Goal: Task Accomplishment & Management: Use online tool/utility

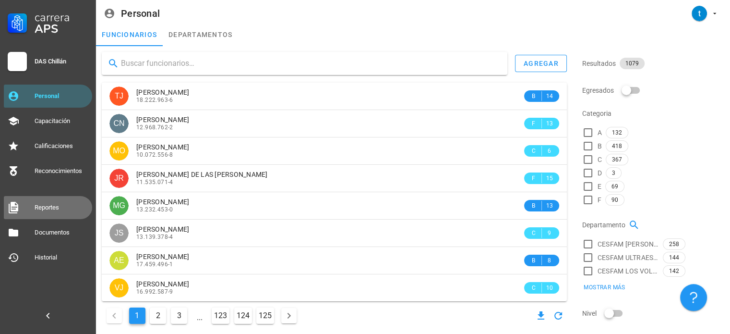
click at [73, 209] on div "Reportes" at bounding box center [62, 208] width 54 height 8
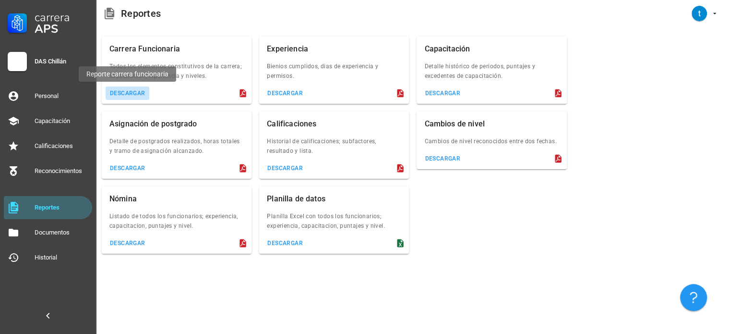
click at [139, 96] on button "descargar" at bounding box center [128, 92] width 44 height 13
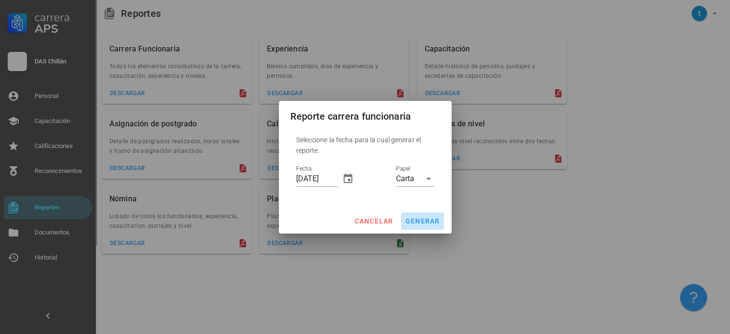
click at [422, 223] on span "generar" at bounding box center [422, 221] width 35 height 8
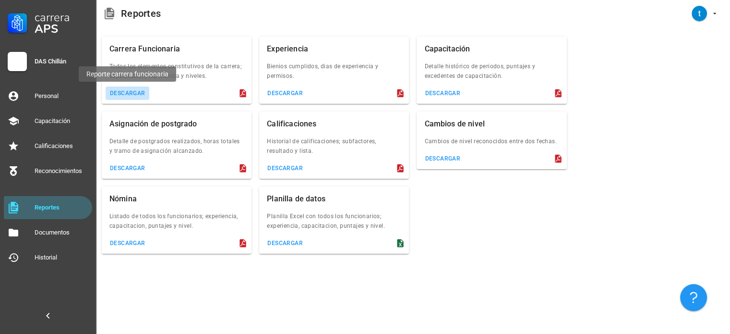
click at [126, 93] on div "descargar" at bounding box center [127, 93] width 36 height 7
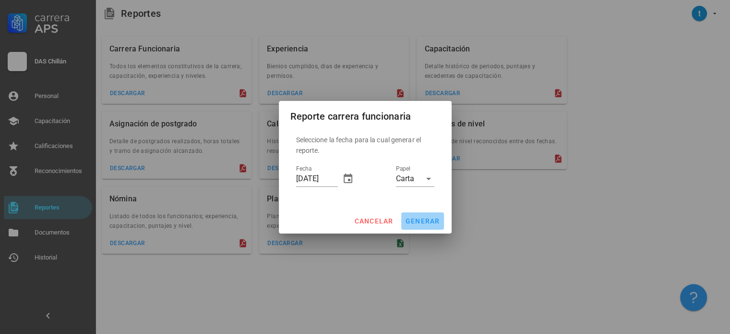
click at [432, 221] on span "generar" at bounding box center [422, 221] width 35 height 8
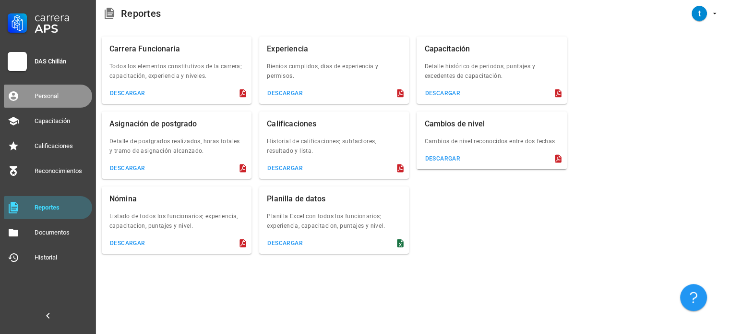
click at [43, 94] on div "Personal" at bounding box center [62, 96] width 54 height 8
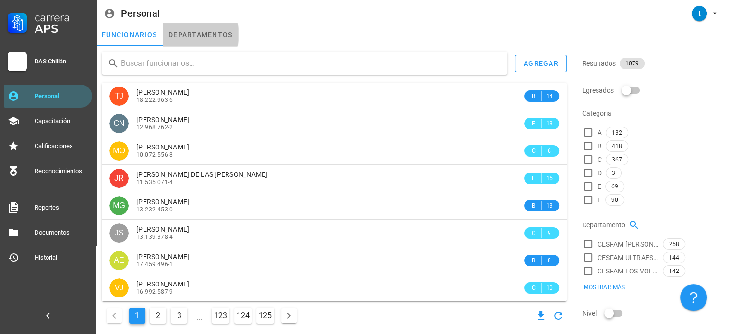
click at [208, 32] on link "departamentos" at bounding box center [200, 34] width 75 height 23
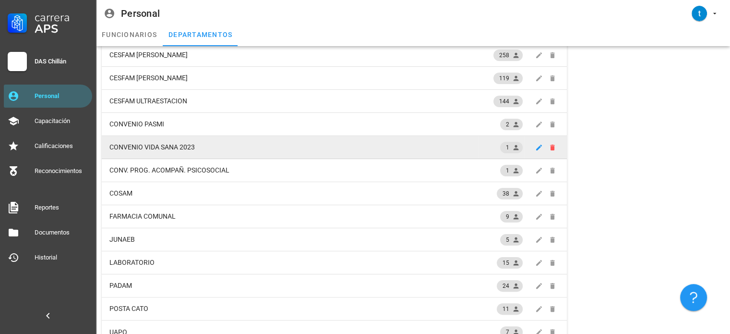
scroll to position [186, 0]
